Goal: Transaction & Acquisition: Purchase product/service

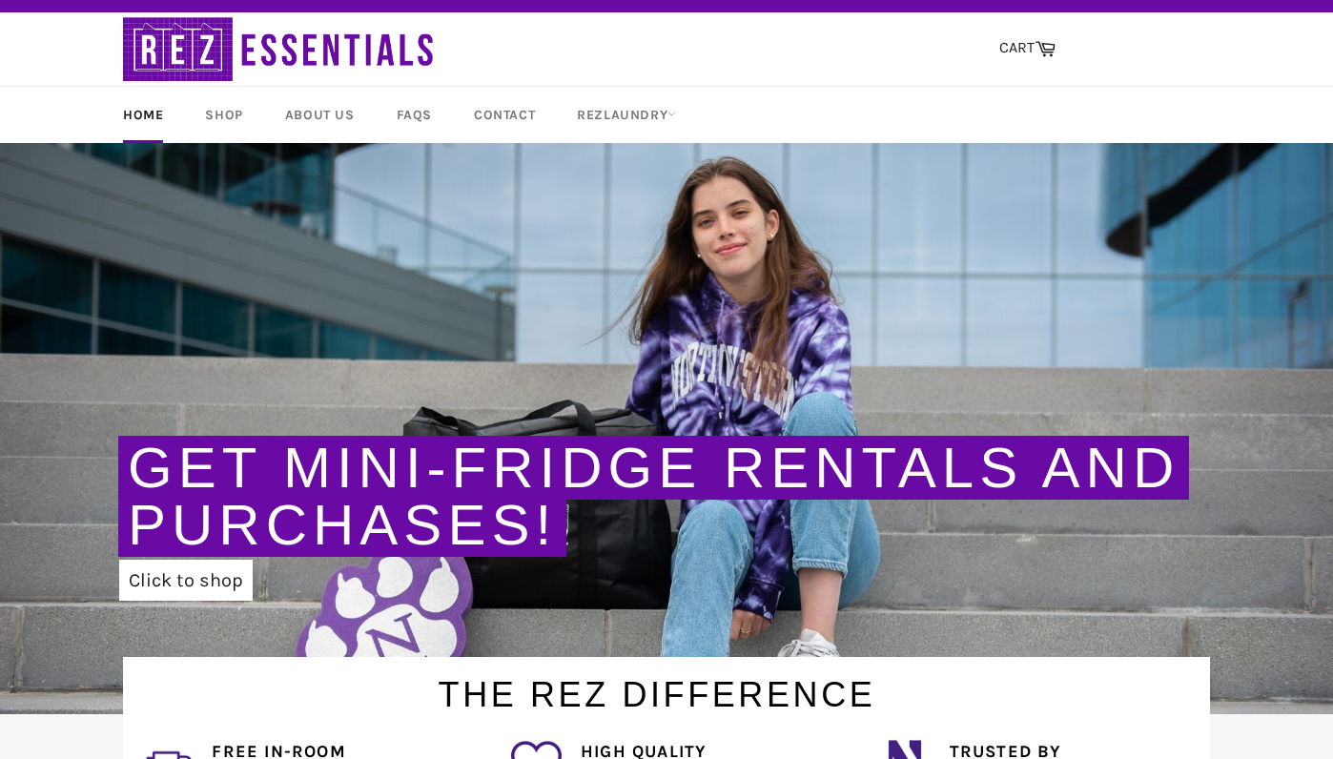
scroll to position [27, 0]
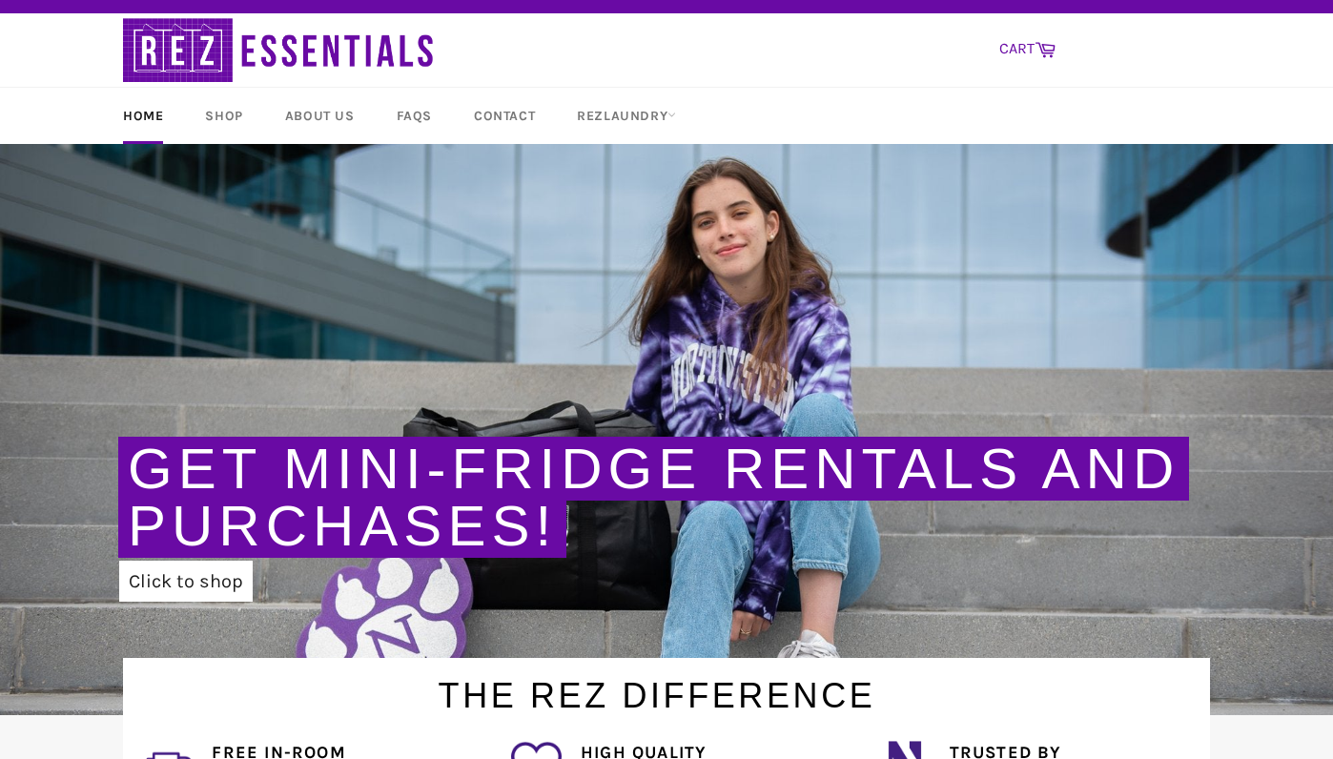
click at [1008, 53] on link "CART Cart" at bounding box center [1027, 50] width 75 height 40
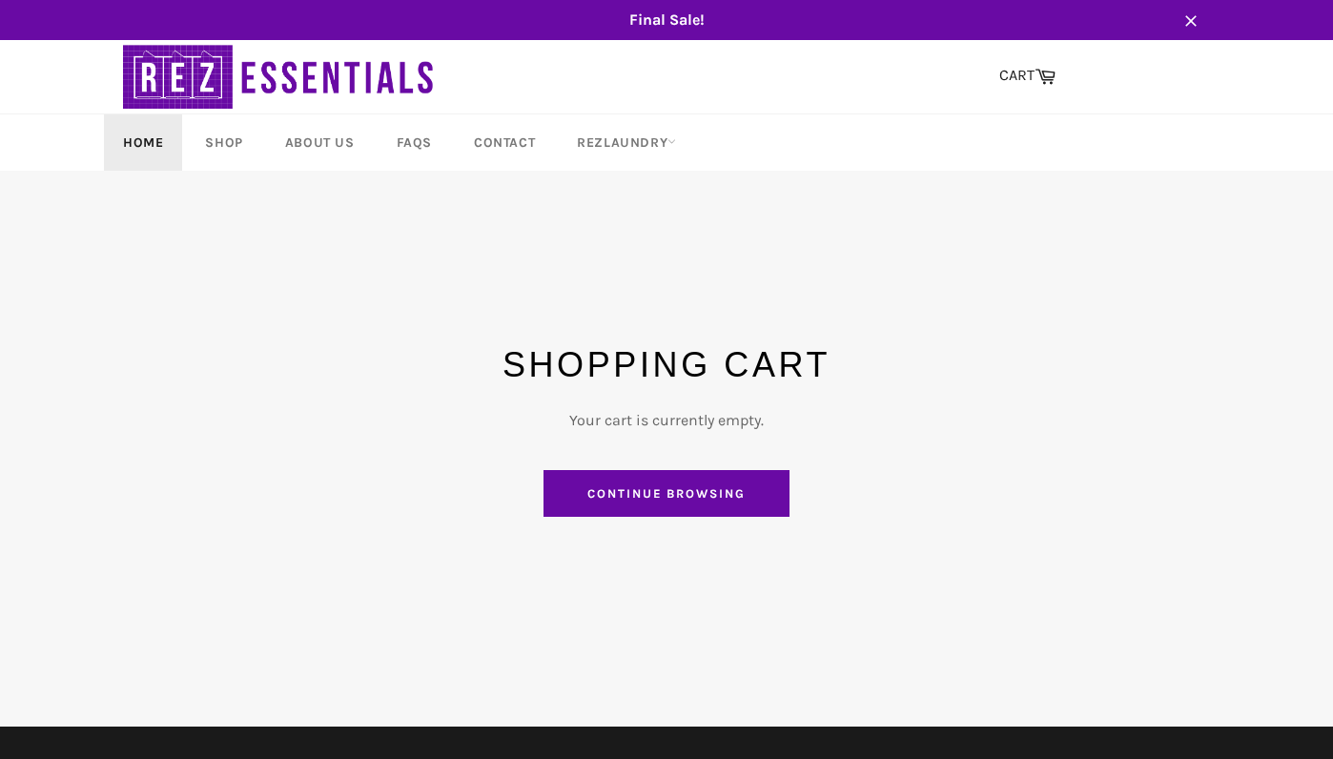
click at [158, 146] on link "Home" at bounding box center [143, 142] width 78 height 56
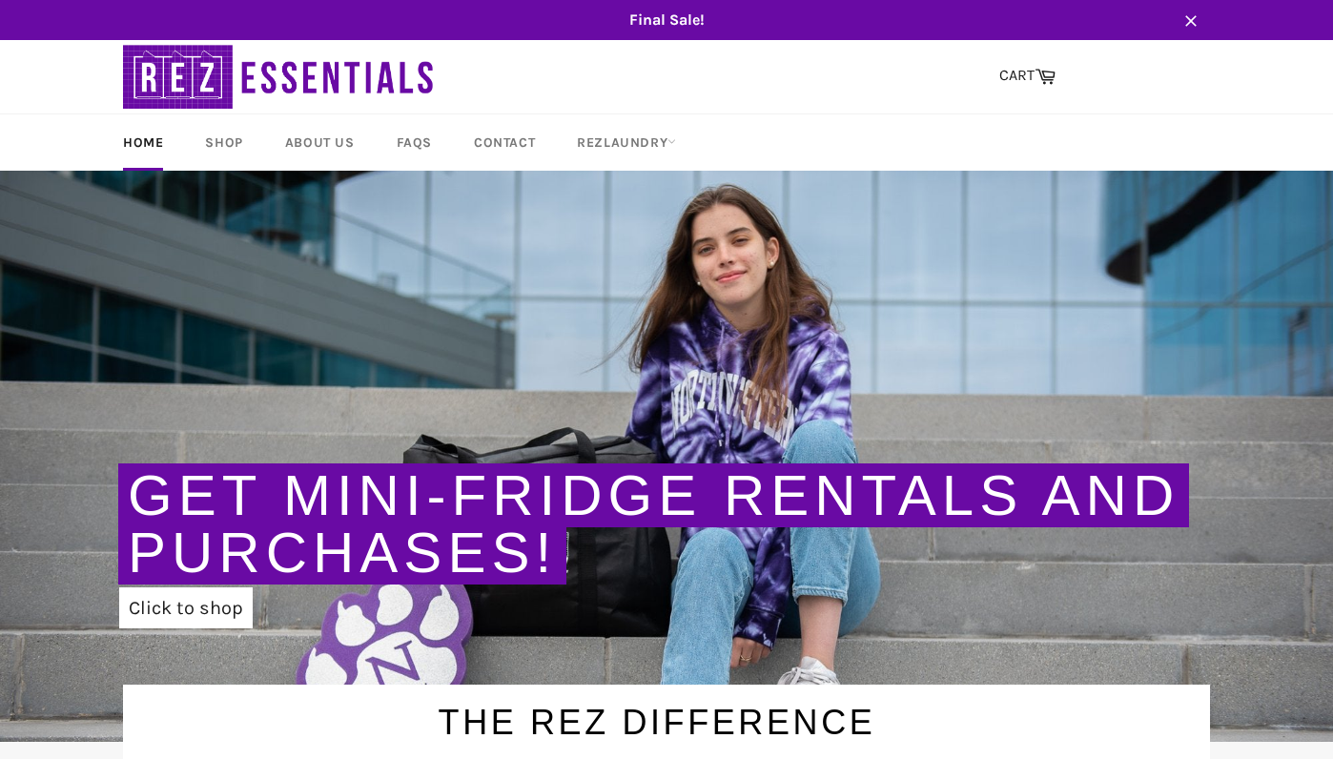
click at [199, 54] on img at bounding box center [280, 76] width 315 height 73
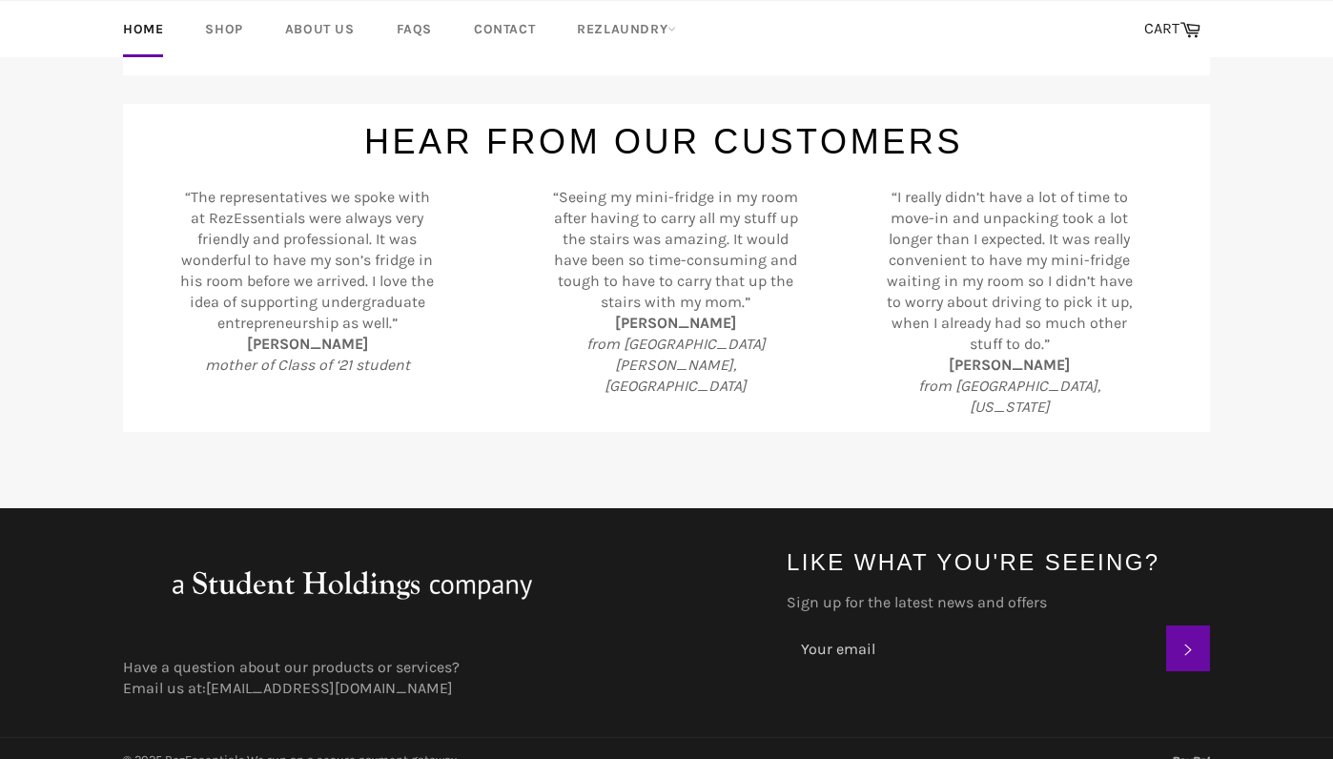
scroll to position [861, 0]
